Goal: Information Seeking & Learning: Check status

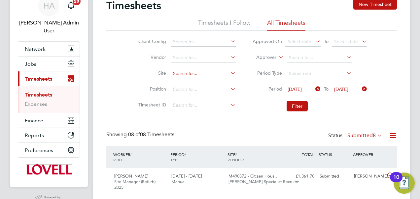
click at [188, 75] on input at bounding box center [203, 73] width 65 height 9
type input "Hollyedge close"
click at [361, 89] on icon at bounding box center [361, 88] width 0 height 9
click at [26, 61] on span "Jobs" at bounding box center [31, 64] width 12 height 6
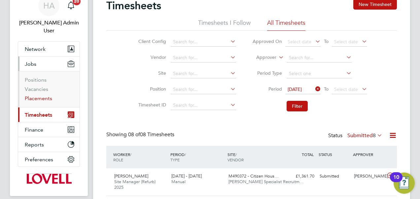
click at [40, 95] on link "Placements" at bounding box center [38, 98] width 27 height 6
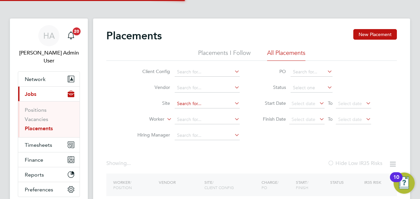
click at [182, 107] on input at bounding box center [207, 103] width 65 height 9
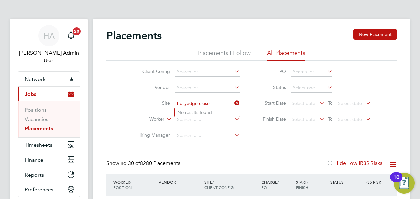
click at [225, 104] on input "hollyedge close" at bounding box center [207, 103] width 65 height 9
type input "hollyedge"
click at [180, 104] on input at bounding box center [207, 103] width 65 height 9
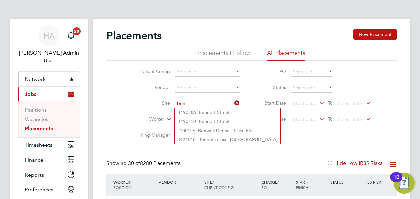
type input "ben"
click at [38, 76] on span "Network" at bounding box center [35, 79] width 21 height 6
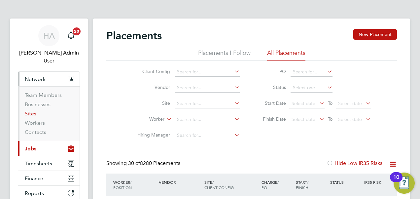
click at [30, 110] on link "Sites" at bounding box center [31, 113] width 12 height 6
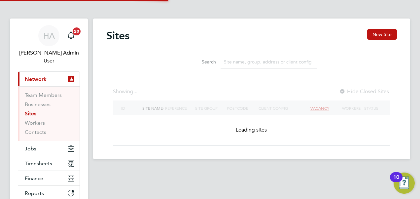
click at [247, 60] on input at bounding box center [269, 61] width 96 height 13
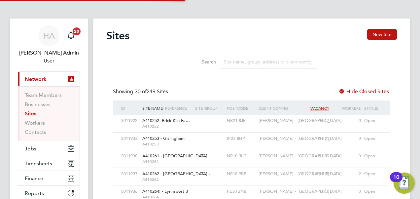
scroll to position [13, 32]
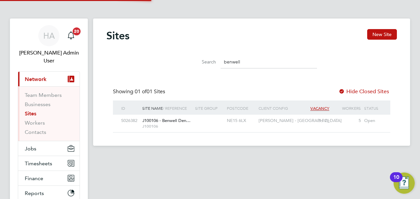
type input "benwell"
click at [163, 126] on span "J100106" at bounding box center [167, 126] width 50 height 5
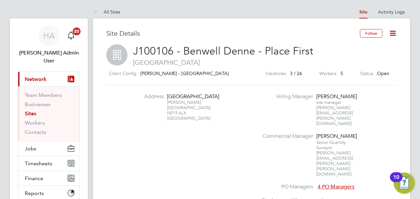
drag, startPoint x: 188, startPoint y: 118, endPoint x: 168, endPoint y: 120, distance: 20.2
click at [168, 120] on div "Benwell Denne Newcastle Upon Tyne NE15 6LX United Kingdom" at bounding box center [187, 110] width 41 height 21
copy div "NE15 6LX"
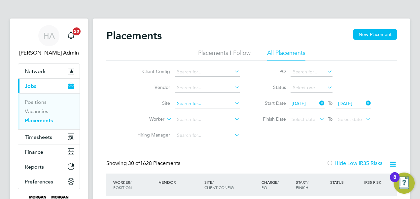
click at [184, 106] on input at bounding box center [207, 103] width 65 height 9
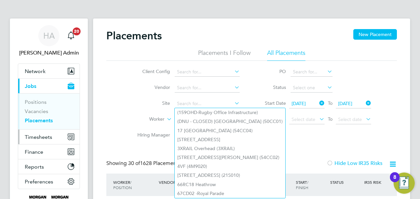
click at [37, 137] on span "Timesheets" at bounding box center [38, 137] width 27 height 6
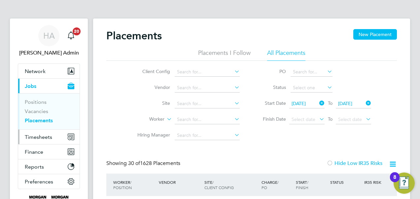
click at [33, 137] on span "Timesheets" at bounding box center [38, 137] width 27 height 6
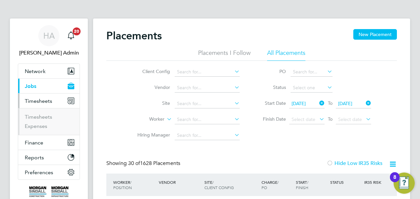
click at [34, 120] on li "Timesheets" at bounding box center [50, 118] width 50 height 9
click at [34, 119] on link "Timesheets" at bounding box center [38, 117] width 27 height 6
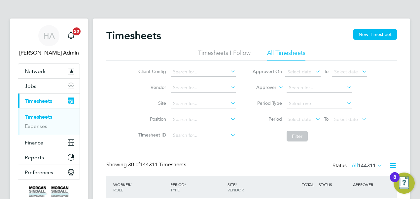
click at [171, 97] on li "Site" at bounding box center [186, 104] width 116 height 16
click at [180, 102] on input at bounding box center [203, 103] width 65 height 9
click at [178, 111] on b "Ravensda" at bounding box center [183, 113] width 21 height 6
type input "Ravensdale SEN (21CB10)"
click at [297, 132] on button "Filter" at bounding box center [297, 136] width 21 height 11
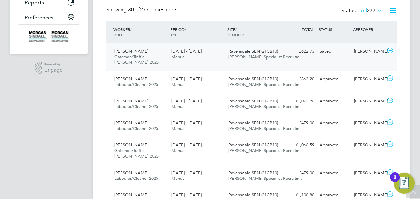
click at [230, 149] on span "Hays Specialist Recruitm…" at bounding box center [266, 151] width 75 height 6
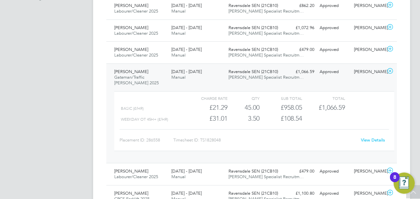
click at [370, 139] on link "View Details" at bounding box center [373, 140] width 24 height 6
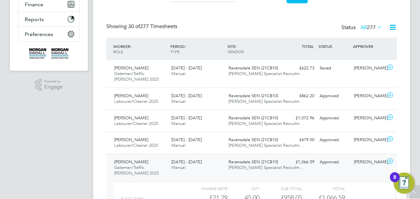
scroll to position [137, 0]
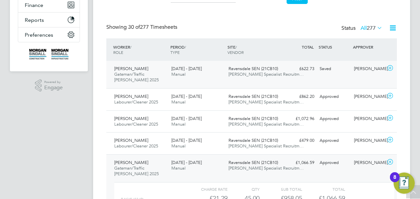
click at [208, 79] on div "27 Sep - 3 Oct 2025 Manual" at bounding box center [197, 71] width 57 height 17
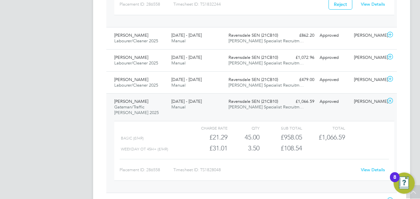
scroll to position [310, 0]
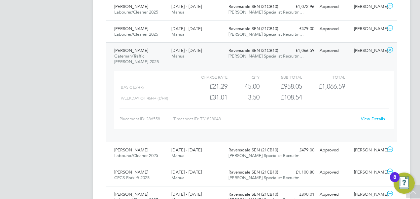
click at [377, 117] on link "View Details" at bounding box center [373, 119] width 24 height 6
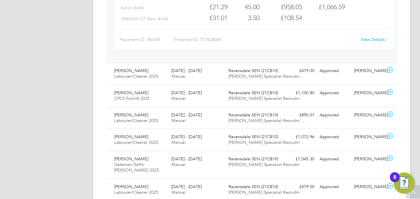
scroll to position [435, 0]
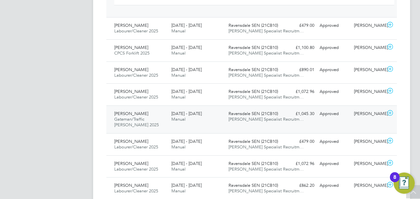
click at [214, 118] on div "13 - 19 Sep 2025 Manual" at bounding box center [197, 116] width 57 height 17
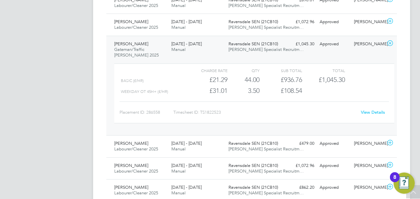
scroll to position [505, 0]
click at [376, 111] on link "View Details" at bounding box center [373, 112] width 24 height 6
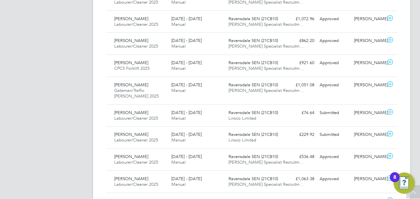
scroll to position [651, 0]
click at [260, 97] on div "Dodou Jobe Gateman/Traffic Marshall 2025 6 - 12 Sep 2025 6 - 12 Sep 2025 Manual…" at bounding box center [251, 90] width 291 height 28
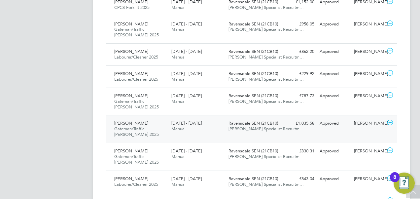
scroll to position [922, 0]
drag, startPoint x: 282, startPoint y: 134, endPoint x: 294, endPoint y: 132, distance: 11.5
click at [294, 132] on div "Dodou Jobe Gateman/Traffic Marshall 2025 30 Aug - 5 Sep 2025 30 Aug - 5 Sep 202…" at bounding box center [251, 129] width 291 height 28
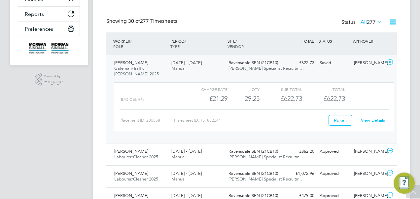
scroll to position [0, 0]
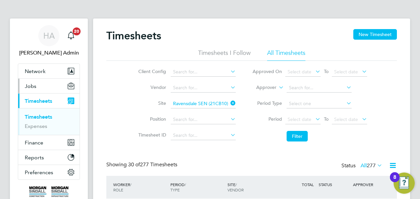
click at [33, 87] on span "Jobs" at bounding box center [31, 86] width 12 height 6
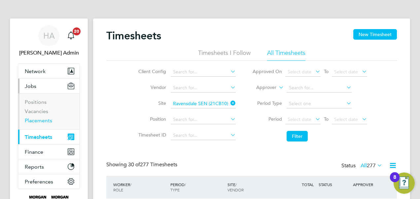
click at [38, 119] on link "Placements" at bounding box center [38, 120] width 27 height 6
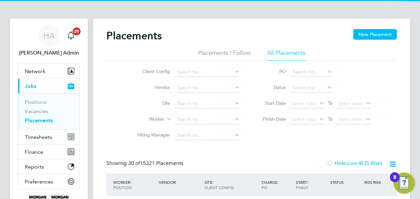
scroll to position [25, 57]
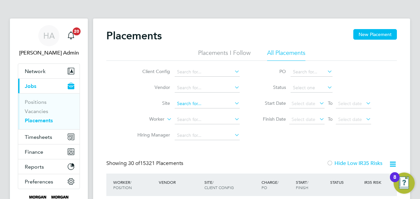
click at [180, 101] on input at bounding box center [207, 103] width 65 height 9
type input "branston"
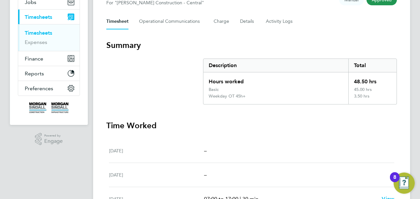
scroll to position [84, 0]
click at [274, 26] on Logs-tab "Activity Logs" at bounding box center [280, 22] width 28 height 16
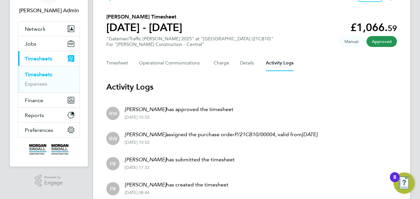
scroll to position [42, 0]
drag, startPoint x: 137, startPoint y: 18, endPoint x: 107, endPoint y: 19, distance: 30.1
click at [107, 19] on h2 "Dodou Jobe's Timesheet" at bounding box center [144, 17] width 76 height 8
copy h2 "Dodou Jobe"
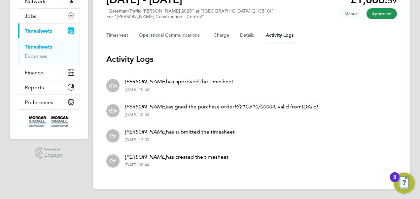
scroll to position [0, 0]
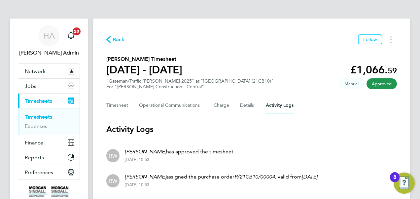
click at [276, 42] on div "Back Follow" at bounding box center [251, 39] width 291 height 10
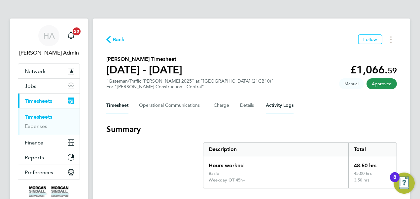
click at [271, 103] on Logs-tab "Activity Logs" at bounding box center [280, 105] width 28 height 16
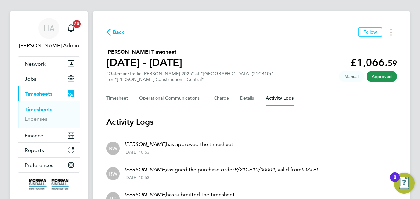
scroll to position [7, 0]
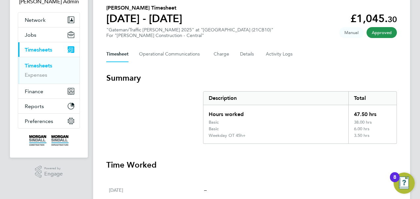
scroll to position [51, 0]
